Goal: Task Accomplishment & Management: Manage account settings

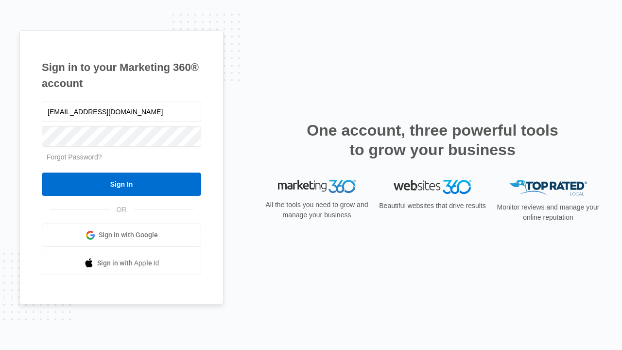
type input "[EMAIL_ADDRESS][DOMAIN_NAME]"
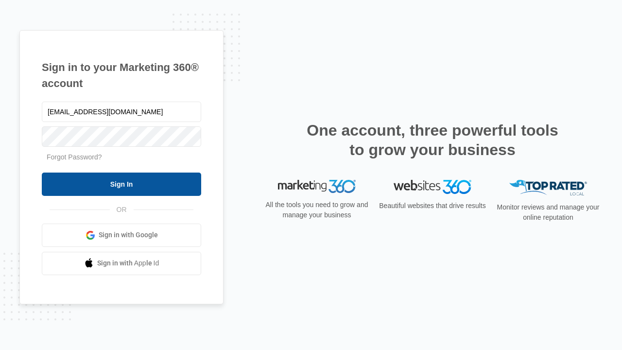
click at [121, 184] on input "Sign In" at bounding box center [121, 184] width 159 height 23
